Goal: Information Seeking & Learning: Learn about a topic

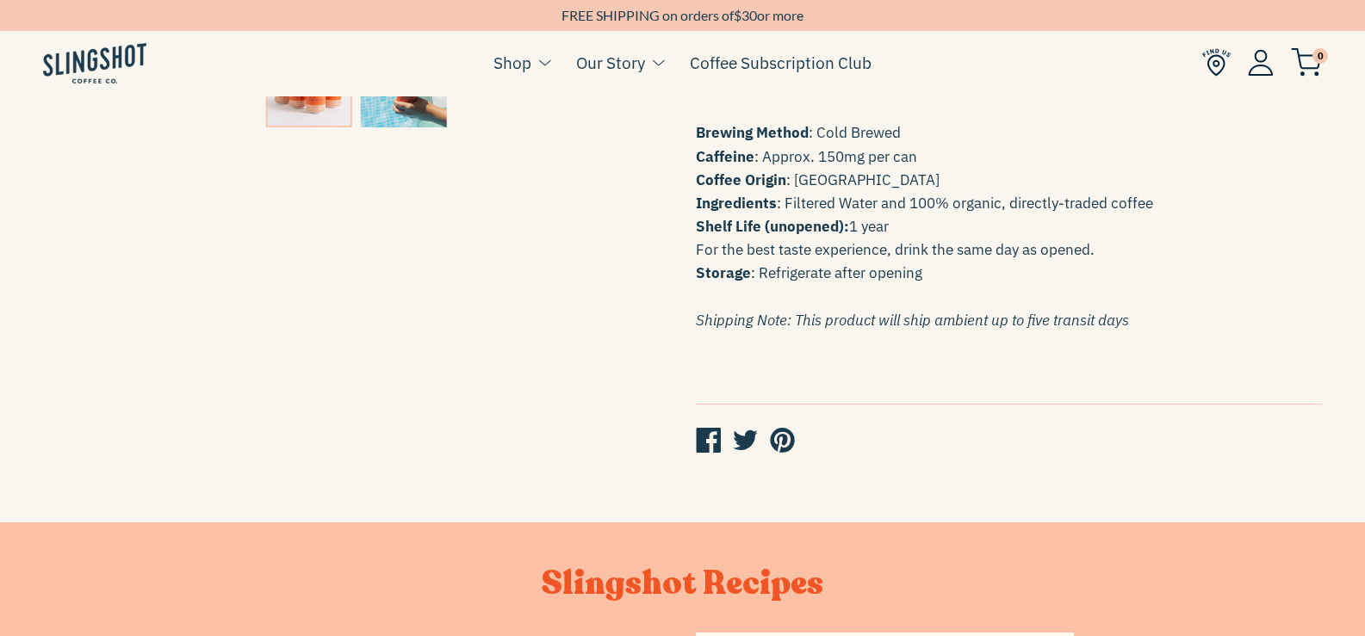
scroll to position [530, 0]
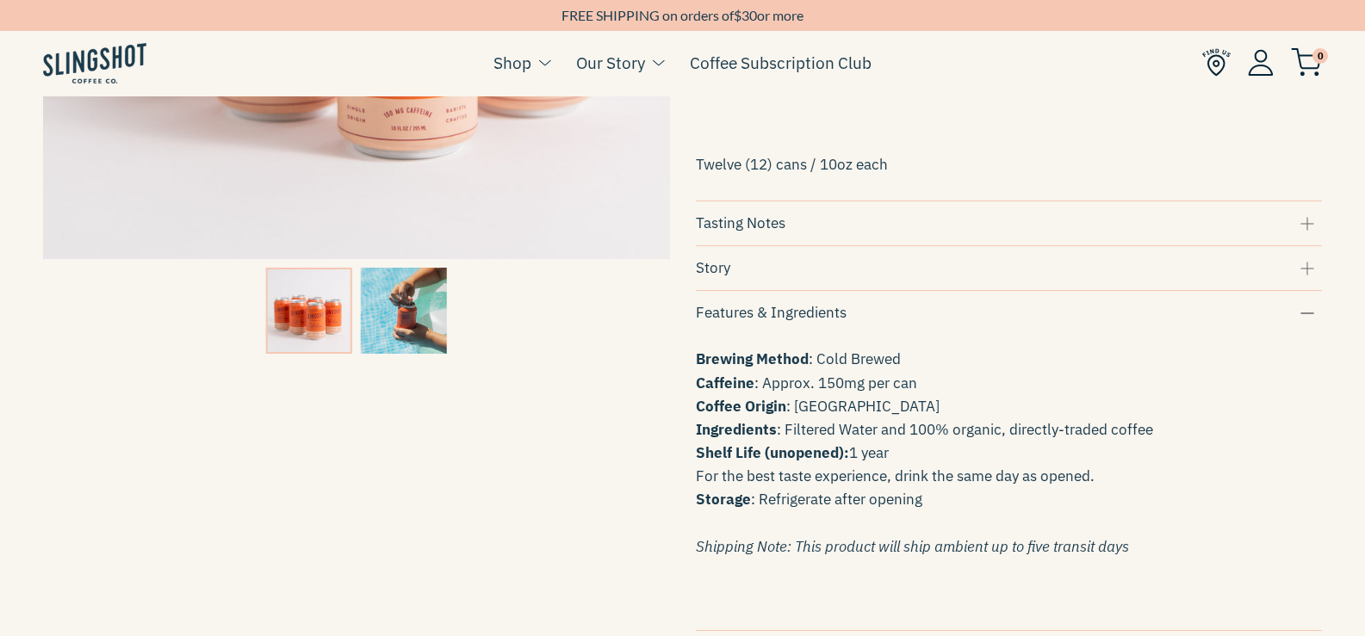
click at [765, 280] on div "Story" at bounding box center [1009, 268] width 627 height 23
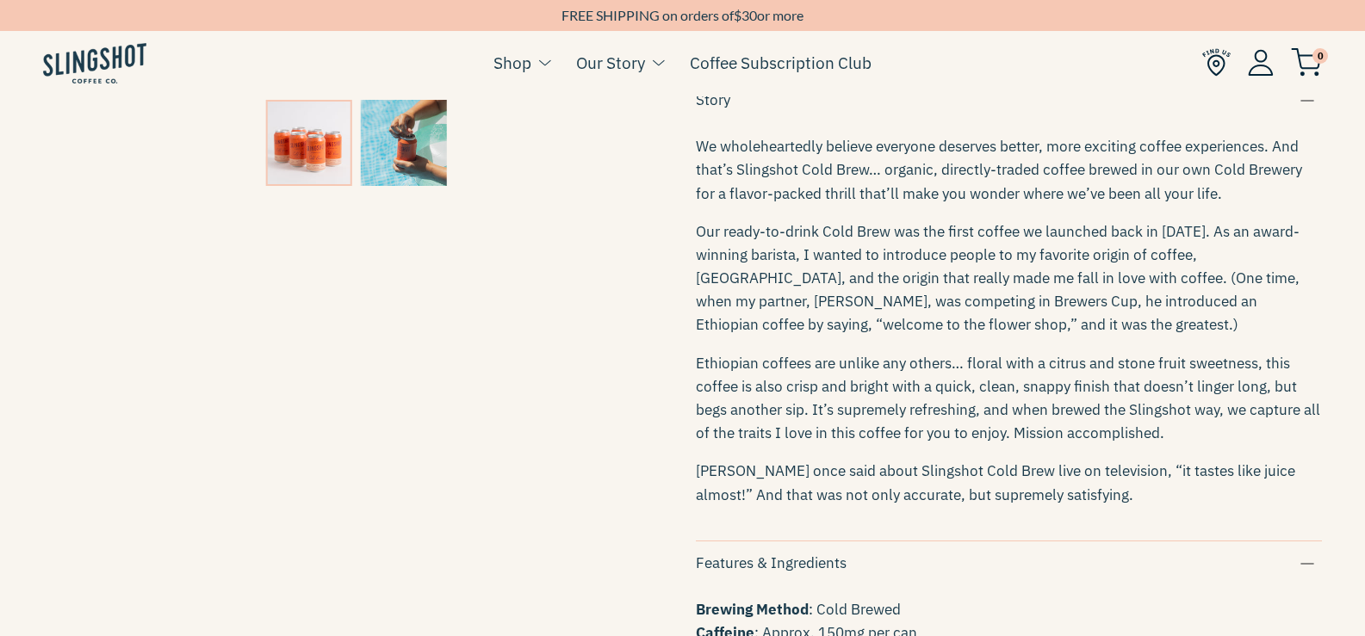
scroll to position [703, 0]
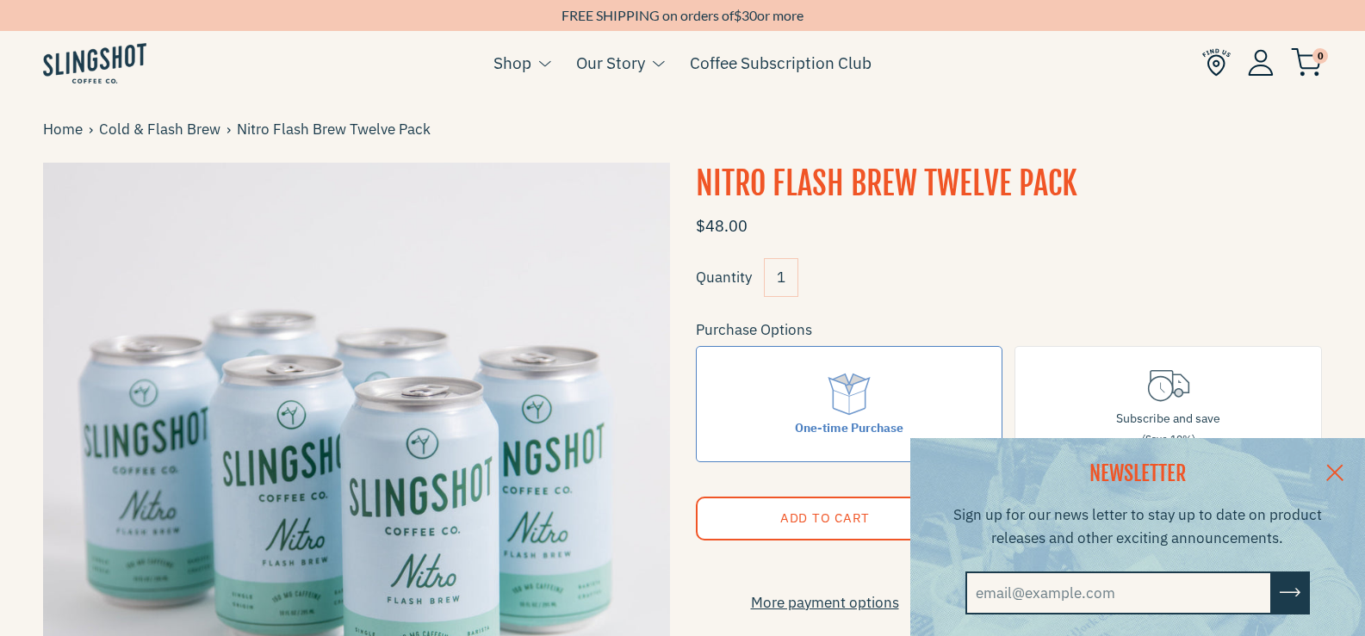
click at [1349, 460] on link at bounding box center [1334, 471] width 60 height 66
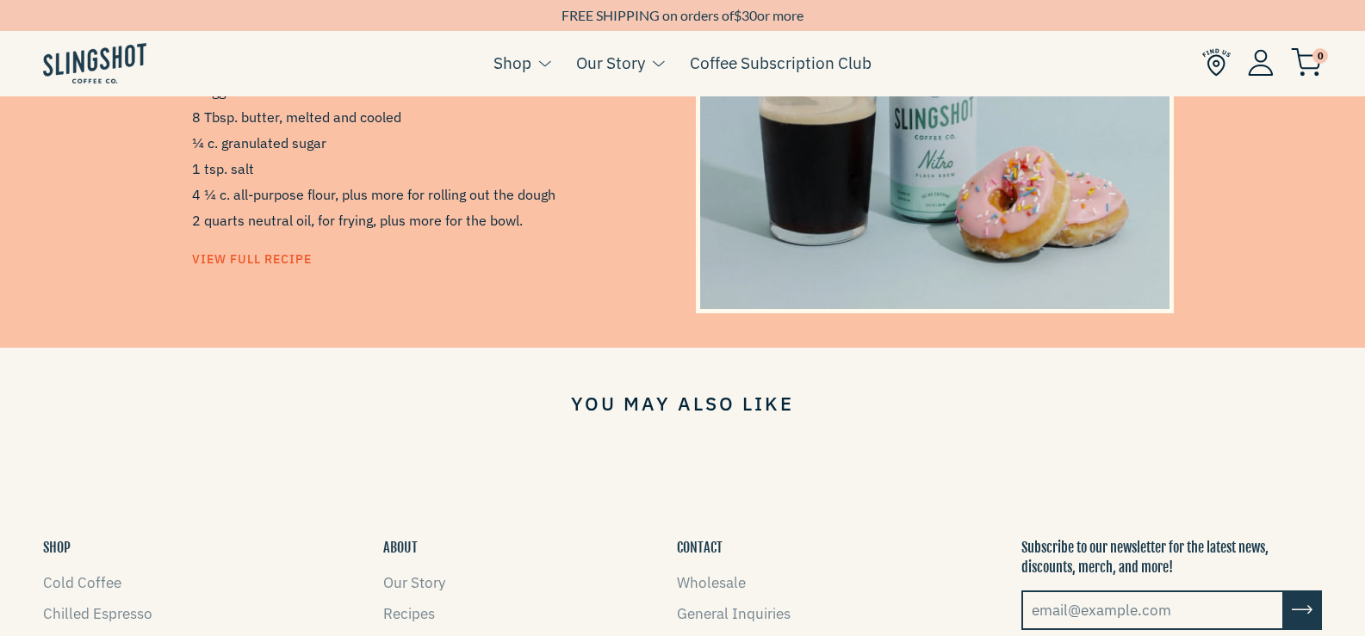
scroll to position [861, 0]
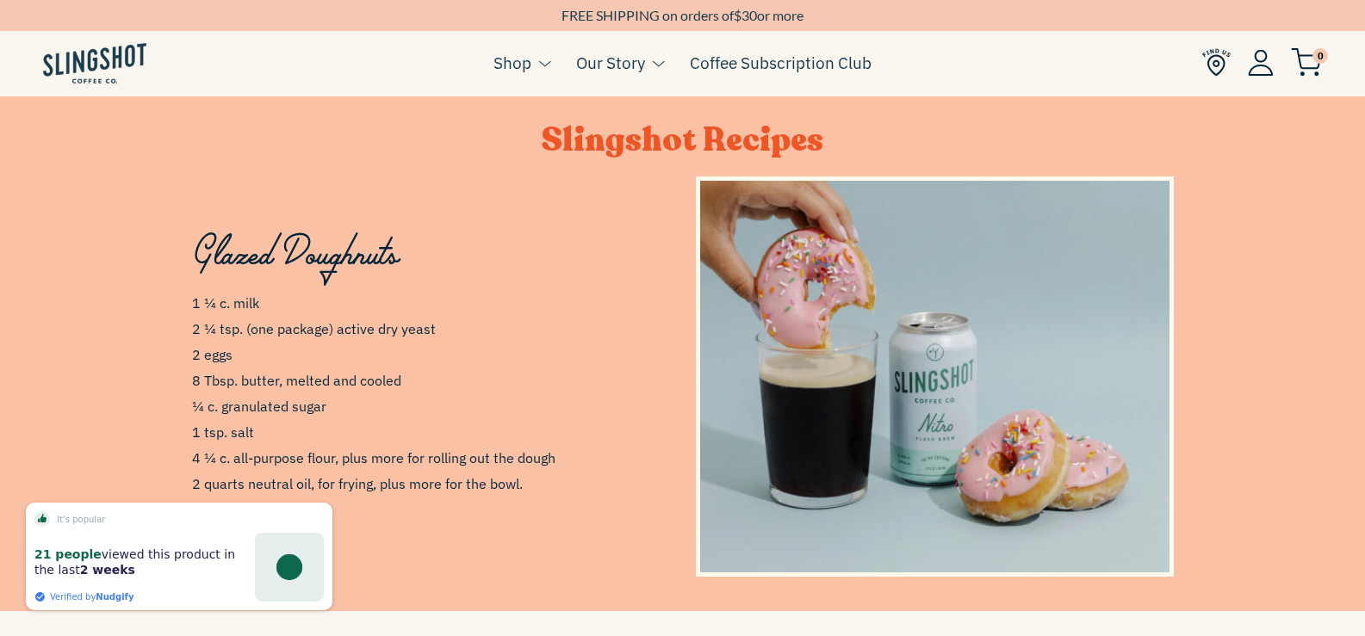
click at [989, 355] on img at bounding box center [934, 377] width 469 height 392
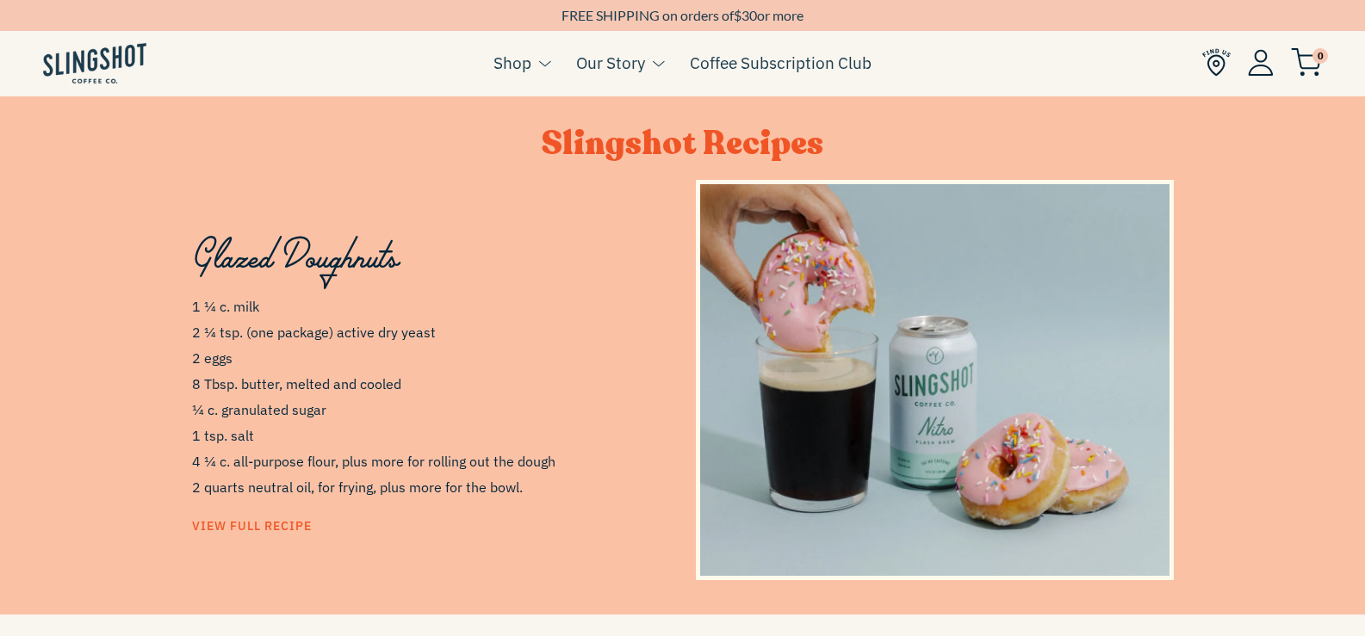
scroll to position [858, 0]
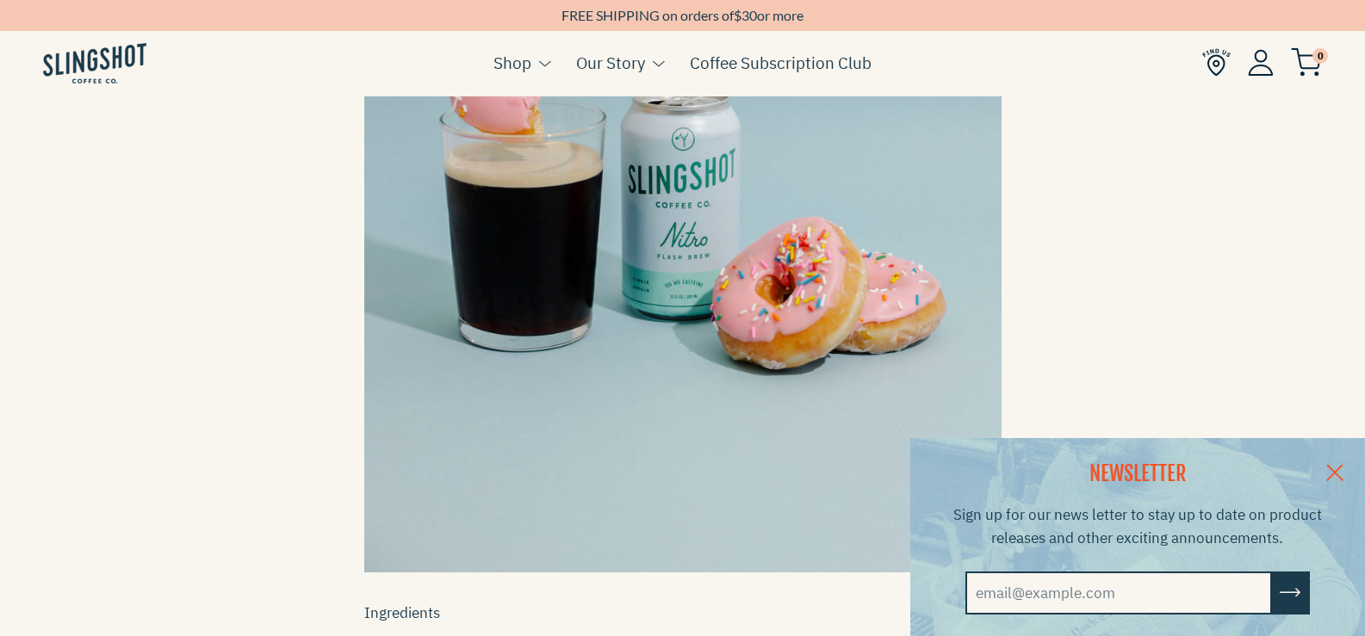
click at [1347, 466] on link at bounding box center [1334, 471] width 60 height 66
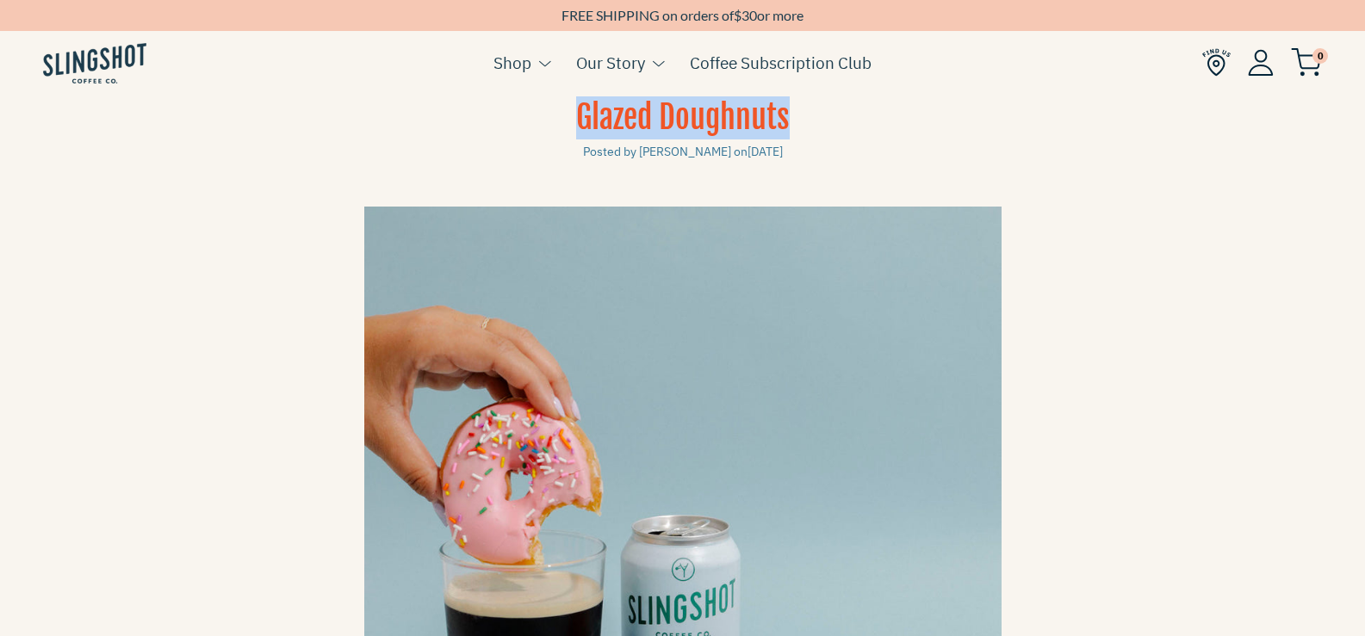
drag, startPoint x: 579, startPoint y: 124, endPoint x: 800, endPoint y: 118, distance: 220.5
click at [800, 118] on h1 "Glazed Doughnuts" at bounding box center [682, 117] width 627 height 43
copy h1 "Glazed Doughnuts"
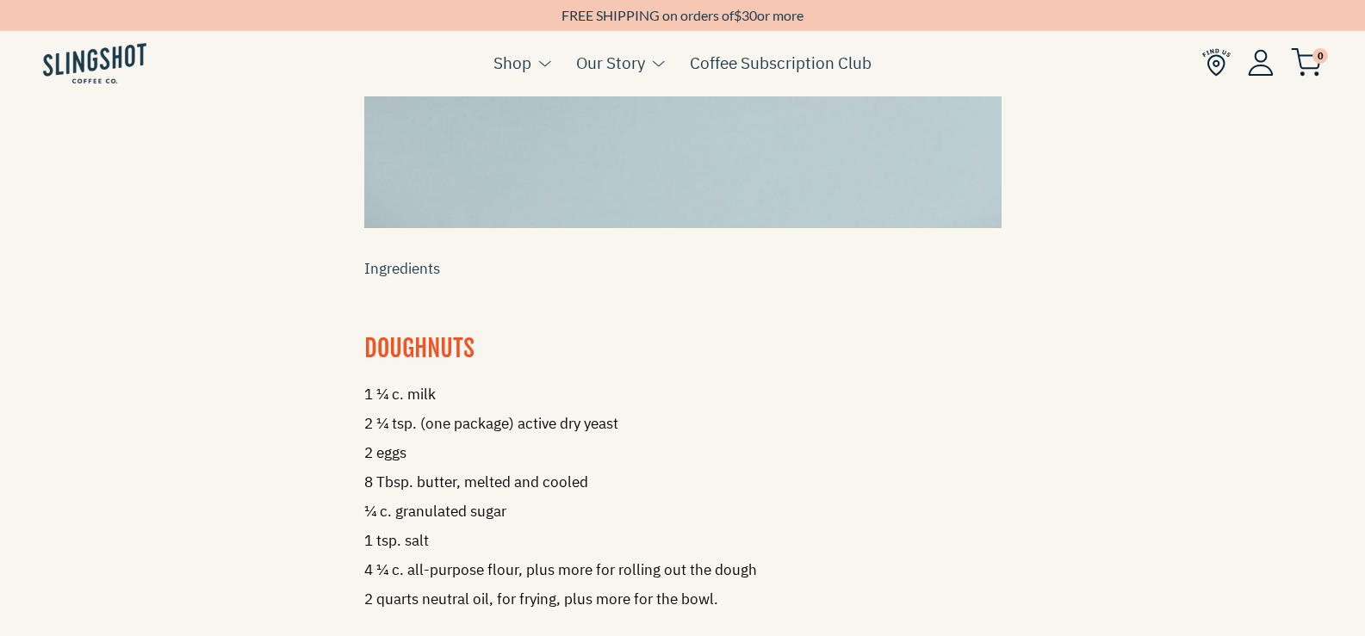
click at [1162, 295] on div "Glazed Doughnuts Posted by Jenny Bonchak on November 10, 2021 Ingredients DOUGH…" at bounding box center [682, 176] width 1365 height 1708
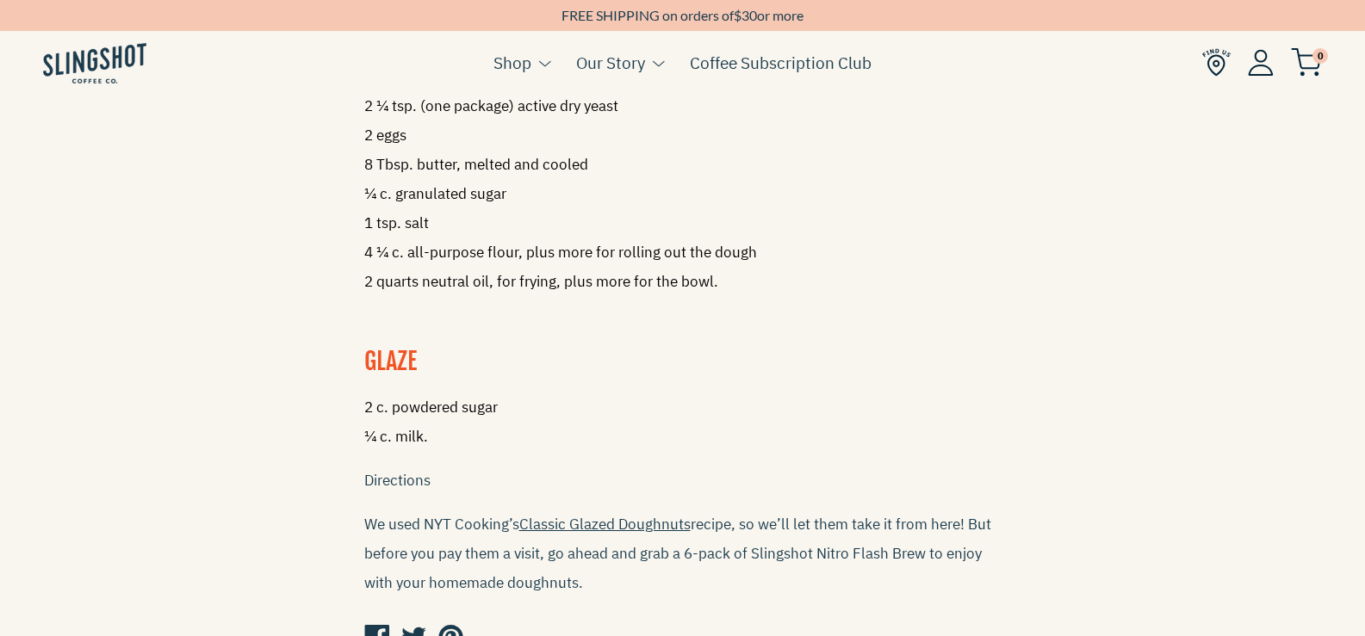
scroll to position [1119, 0]
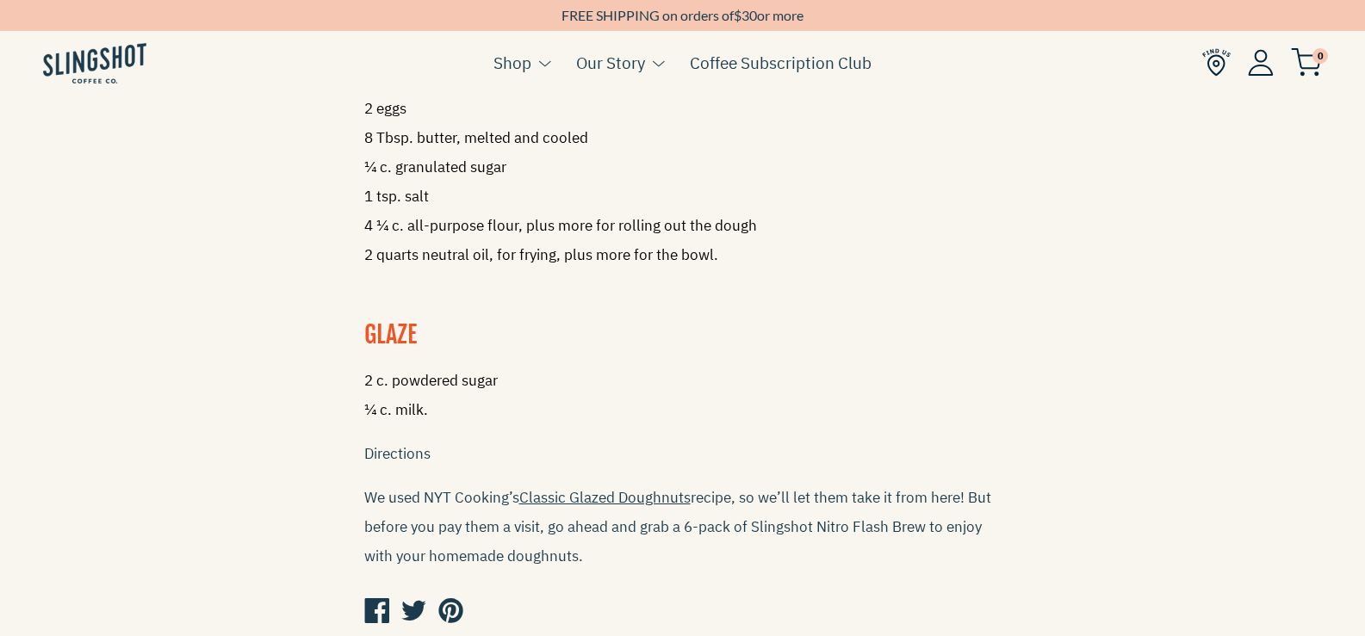
drag, startPoint x: 364, startPoint y: 493, endPoint x: 711, endPoint y: 555, distance: 352.5
click at [711, 555] on p "We used NYT Cooking’s Classic Glazed Doughnuts recipe, so we’ll let them take i…" at bounding box center [682, 527] width 637 height 88
copy p "We used NYT Cooking’s Classic Glazed Doughnuts recipe, so we’ll let them take i…"
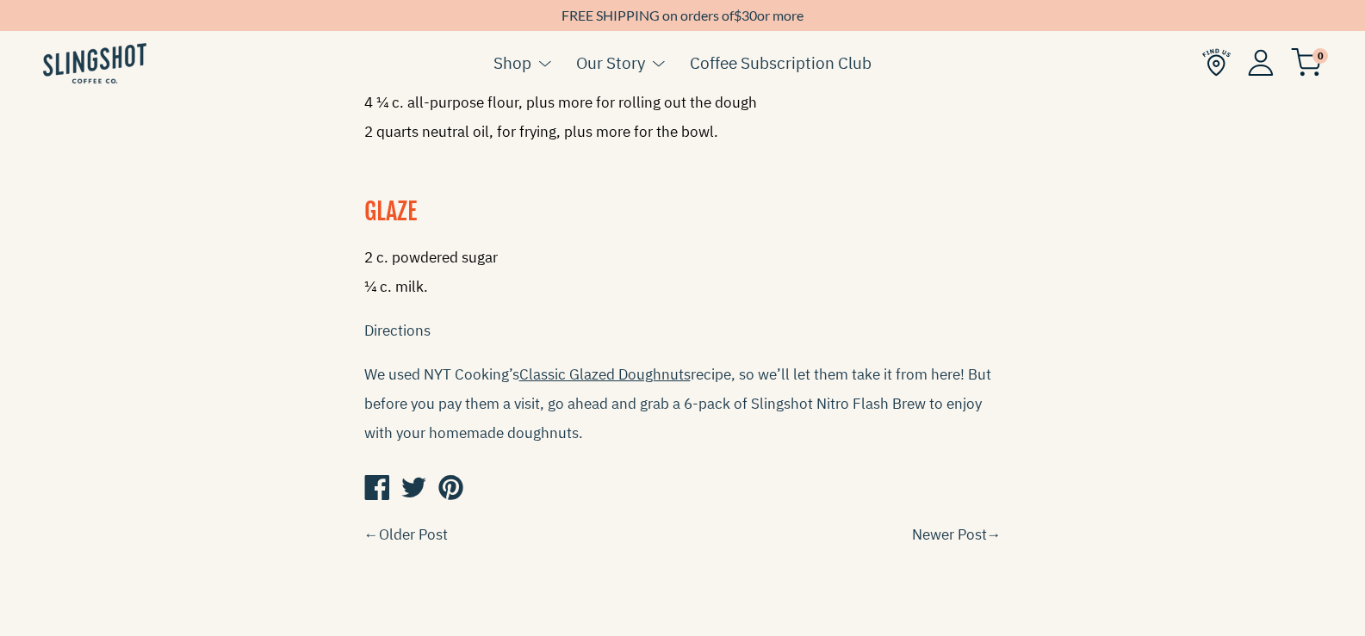
scroll to position [1292, 0]
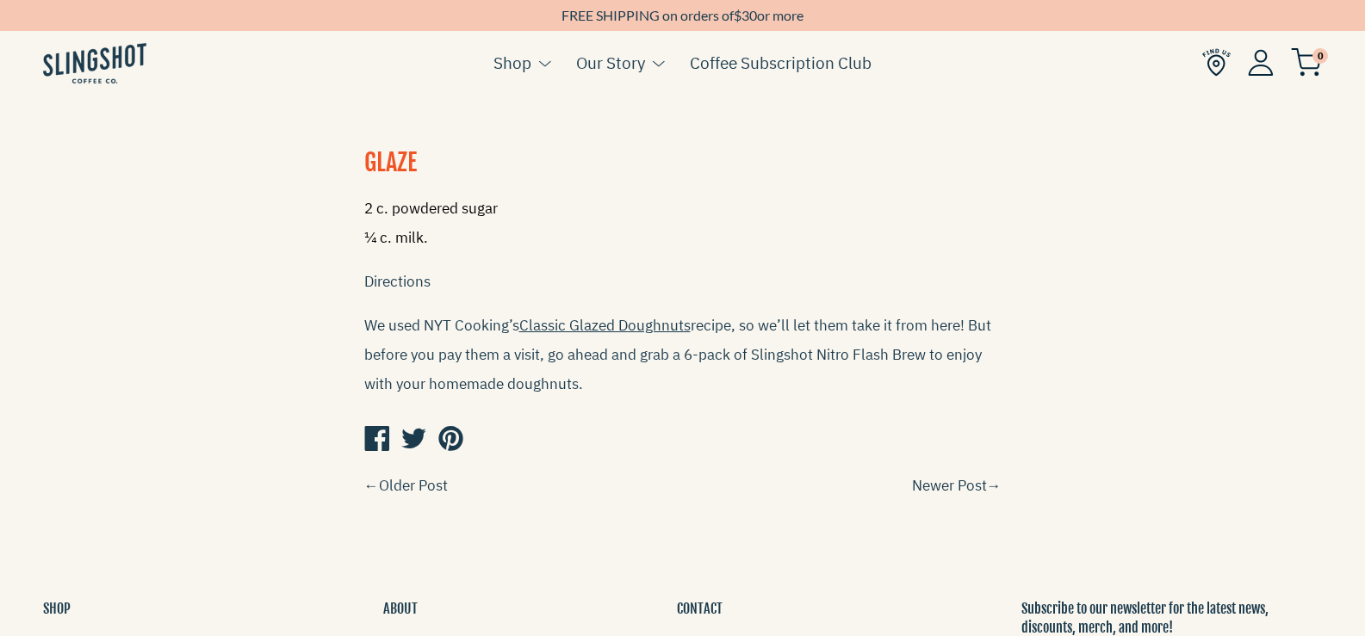
drag, startPoint x: 363, startPoint y: 321, endPoint x: 612, endPoint y: 370, distance: 253.6
click at [612, 370] on p "We used NYT Cooking’s Classic Glazed Doughnuts recipe, so we’ll let them take i…" at bounding box center [682, 355] width 637 height 88
copy p "We used NYT Cooking’s Classic Glazed Doughnuts recipe, so we’ll let them take i…"
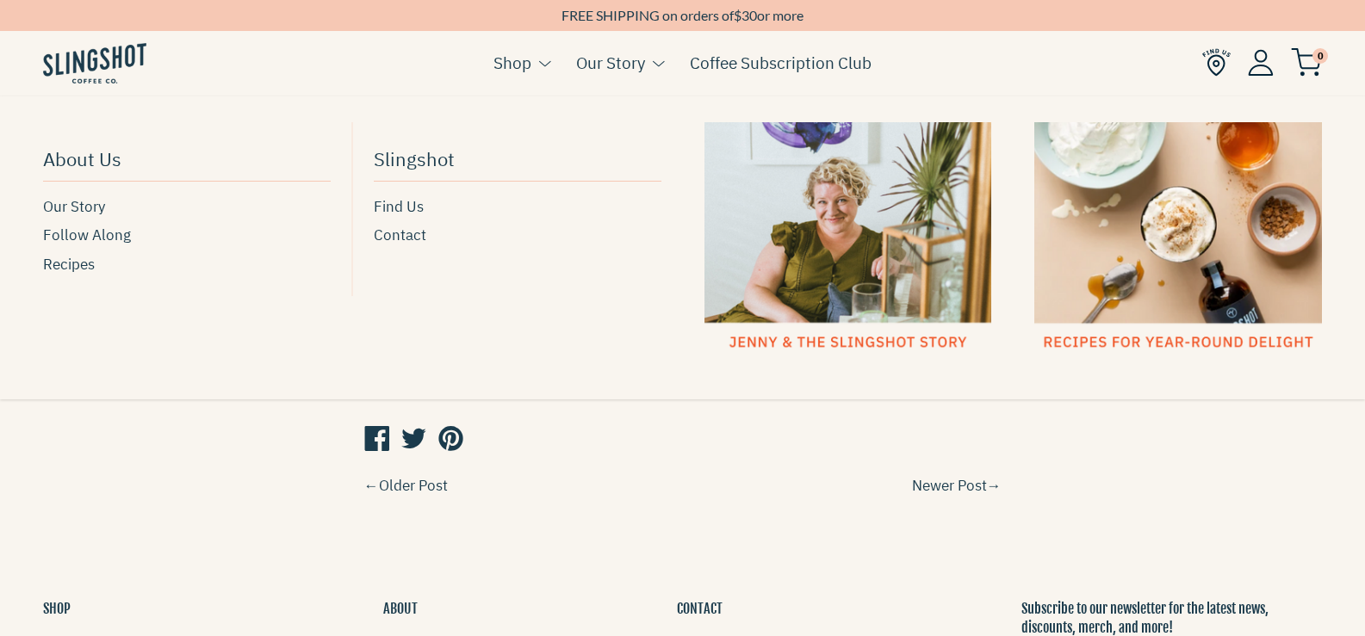
click at [680, 443] on div at bounding box center [682, 440] width 637 height 40
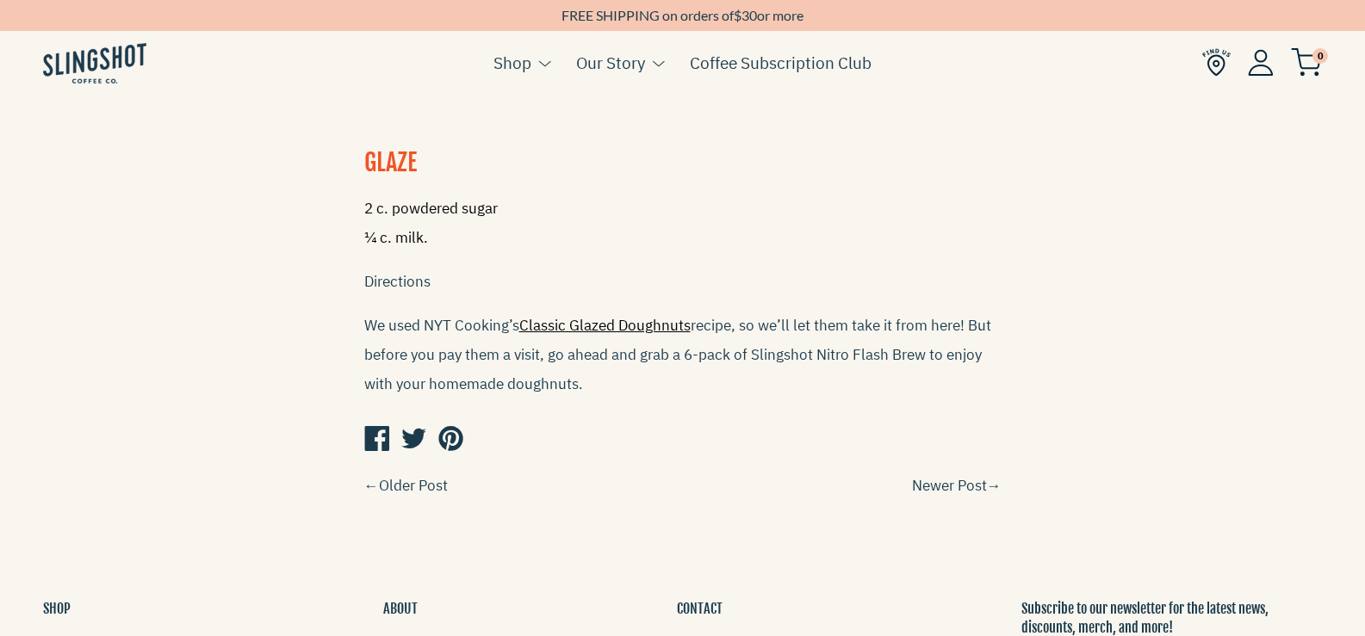
click at [652, 322] on span "Classic Glazed Doughnuts" at bounding box center [604, 325] width 171 height 19
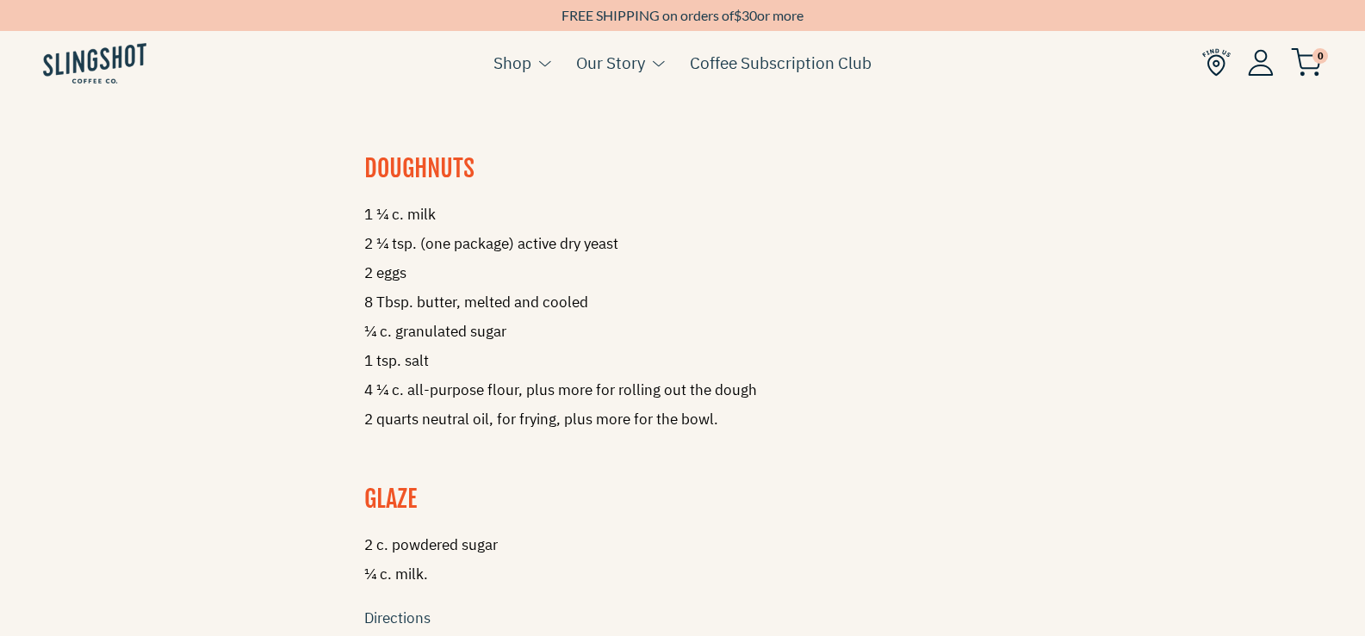
scroll to position [861, 0]
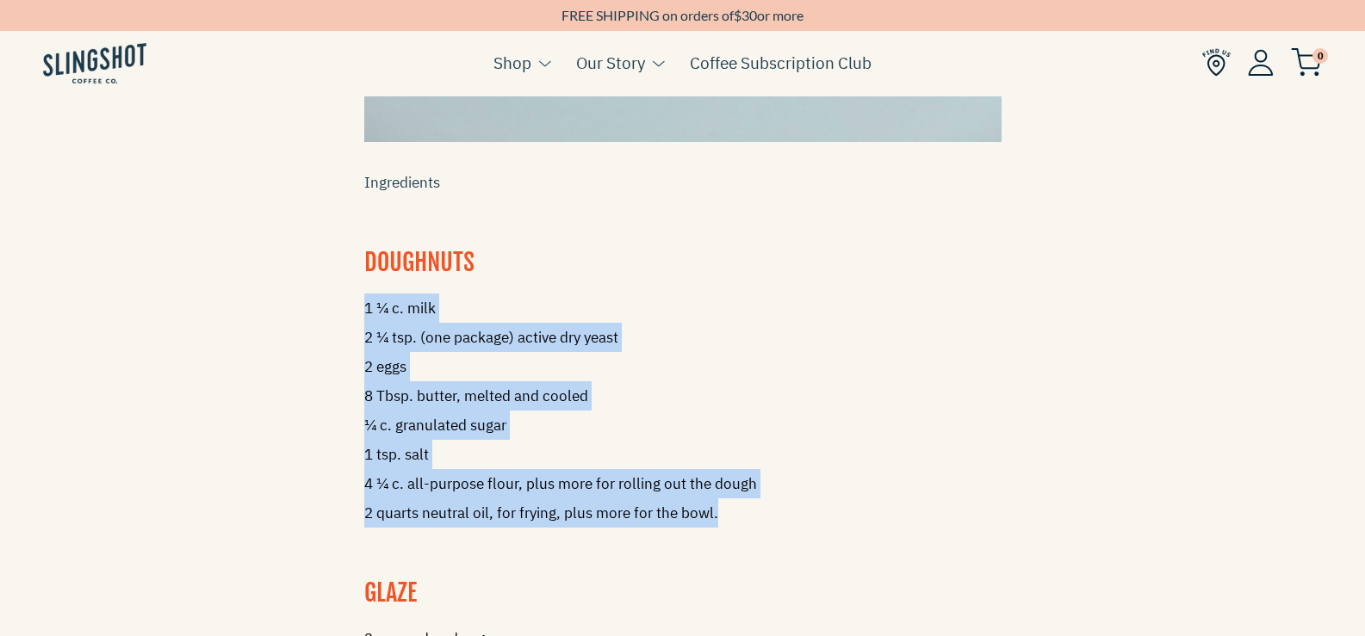
drag, startPoint x: 365, startPoint y: 302, endPoint x: 843, endPoint y: 520, distance: 525.2
click at [843, 520] on p "1 ¼ c. milk 2 ¼ tsp. (one package) active dry yeast 2 eggs 8 Tbsp. butter, melt…" at bounding box center [682, 411] width 637 height 234
copy p "1 ¼ c. milk 2 ¼ tsp. (one package) active dry yeast 2 eggs 8 Tbsp. butter, melt…"
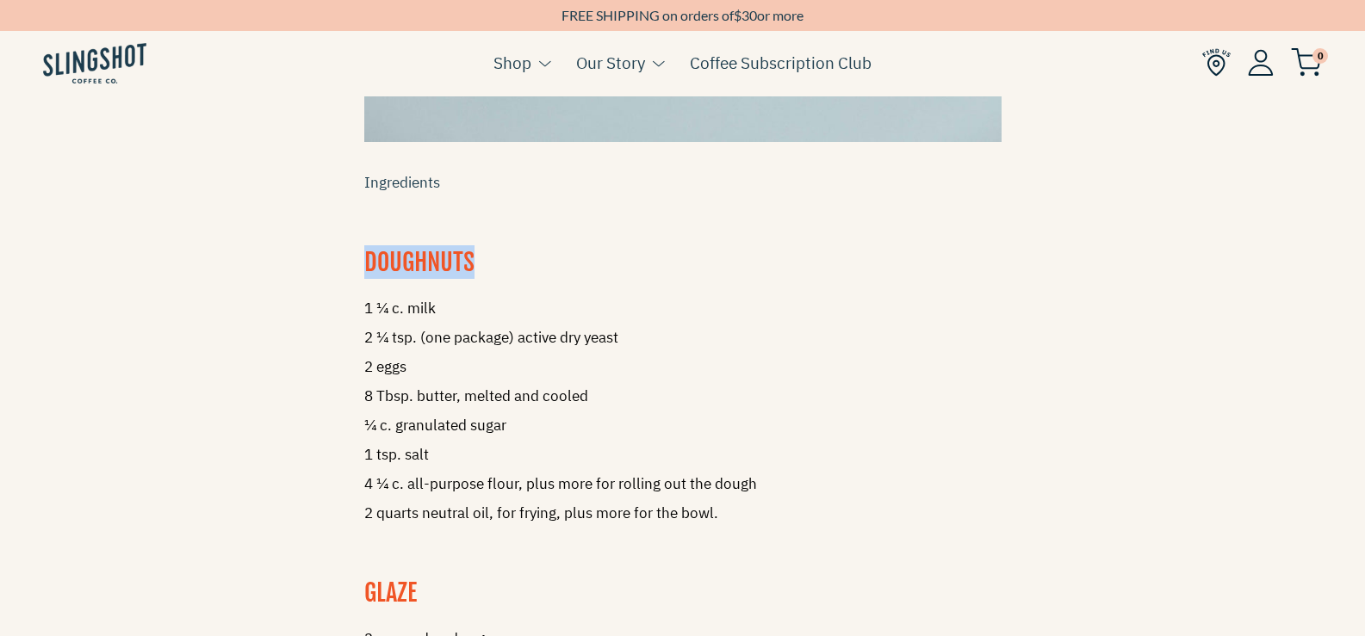
drag, startPoint x: 485, startPoint y: 254, endPoint x: 320, endPoint y: 254, distance: 164.5
click at [321, 254] on div "Glazed Doughnuts Posted by Jenny Bonchak on November 10, 2021 Ingredients DOUGH…" at bounding box center [682, 89] width 723 height 1708
copy span "DOUGHNUTS"
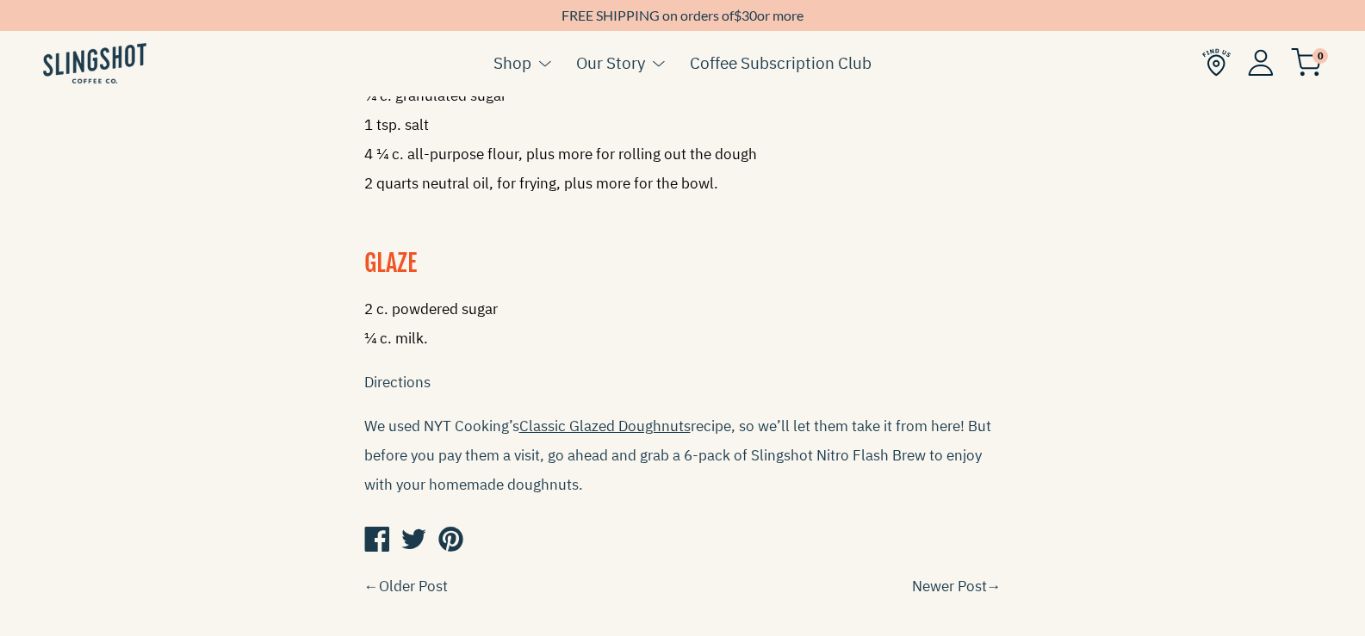
scroll to position [1205, 0]
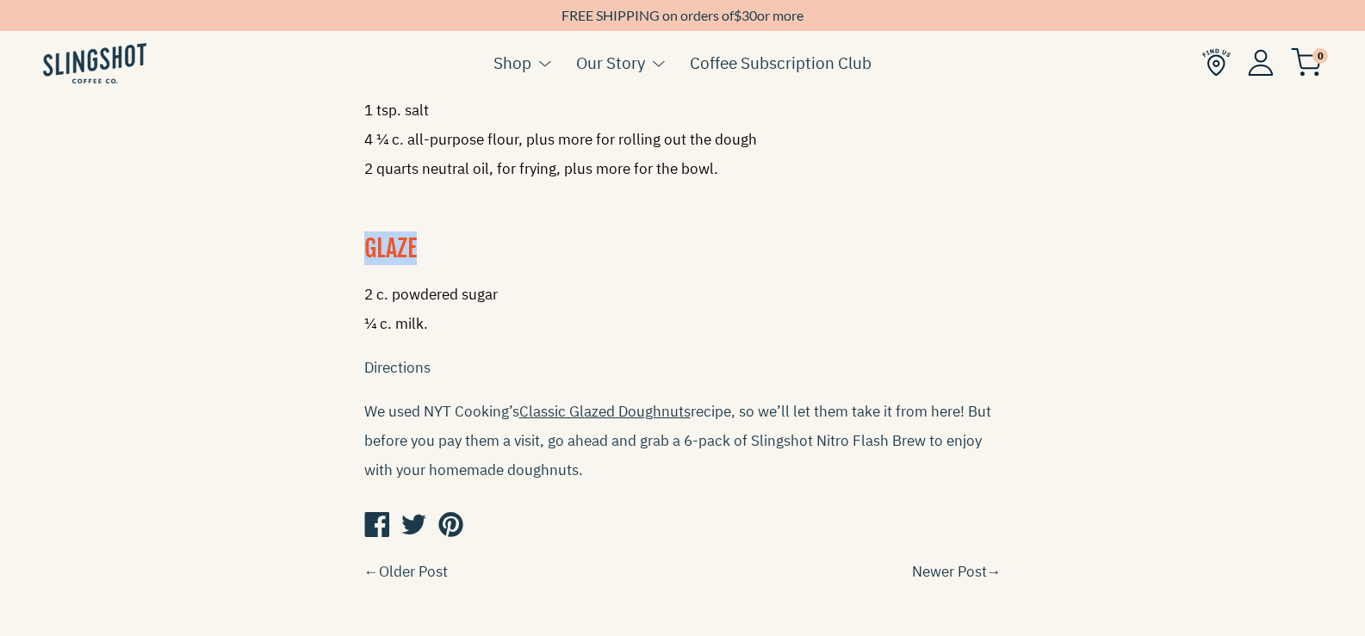
drag, startPoint x: 367, startPoint y: 246, endPoint x: 454, endPoint y: 238, distance: 87.3
click at [454, 238] on h2 "GLAZE" at bounding box center [682, 249] width 637 height 34
copy span "GLAZE"
drag, startPoint x: 443, startPoint y: 315, endPoint x: 351, endPoint y: 298, distance: 93.7
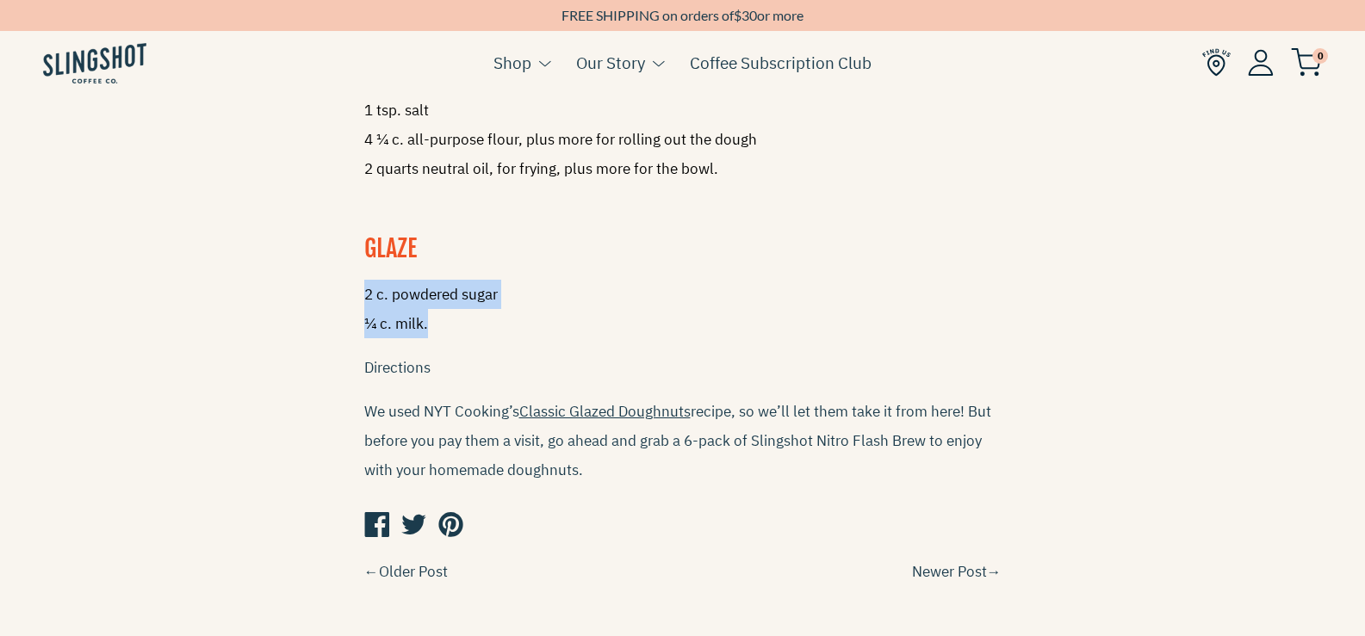
click at [368, 285] on span "2 c. powdered sugar" at bounding box center [430, 294] width 133 height 19
drag, startPoint x: 365, startPoint y: 285, endPoint x: 423, endPoint y: 312, distance: 63.6
click at [423, 312] on p "2 c. powdered sugar ¼ c. milk." at bounding box center [682, 309] width 637 height 59
copy p "2 c. powdered sugar ¼ c. milk"
